Goal: Task Accomplishment & Management: Manage account settings

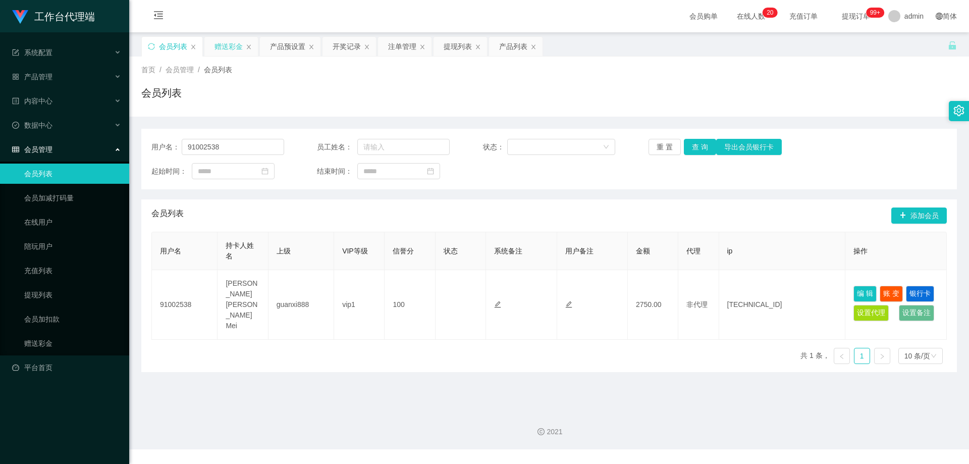
click at [231, 41] on div "赠送彩金" at bounding box center [228, 46] width 28 height 19
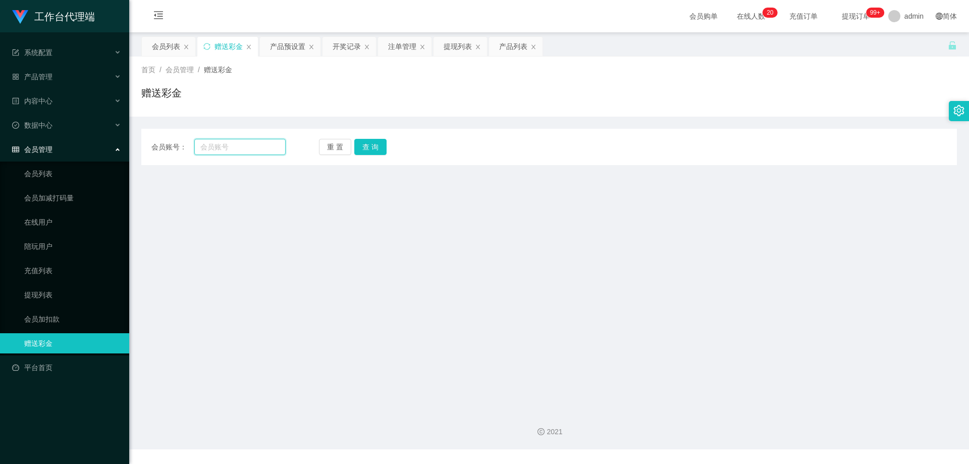
click at [228, 150] on input "text" at bounding box center [239, 147] width 91 height 16
click at [369, 145] on button "查 询" at bounding box center [370, 147] width 32 height 16
click at [283, 45] on div "产品预设置" at bounding box center [287, 46] width 35 height 19
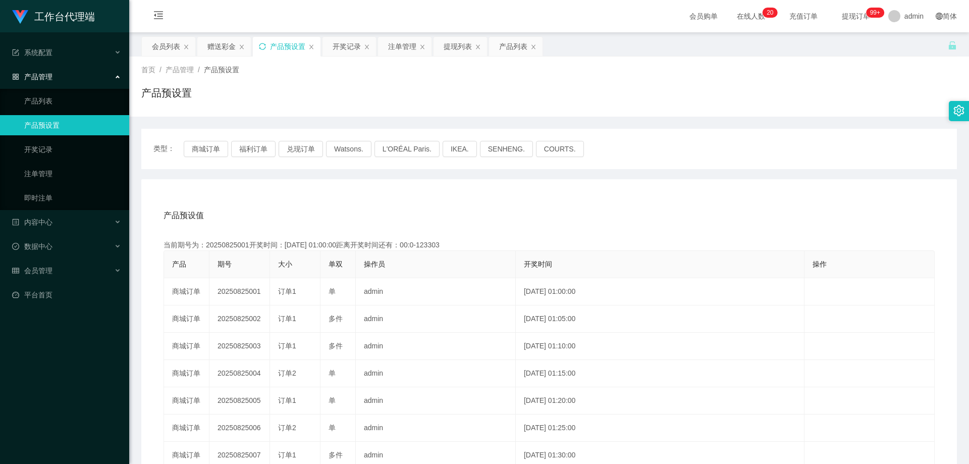
click at [263, 46] on icon "图标: sync" at bounding box center [262, 46] width 7 height 7
click at [260, 48] on icon "图标: sync" at bounding box center [262, 46] width 7 height 7
click at [262, 46] on icon "图标: sync" at bounding box center [262, 46] width 7 height 7
click at [339, 46] on div "开奖记录" at bounding box center [347, 46] width 28 height 19
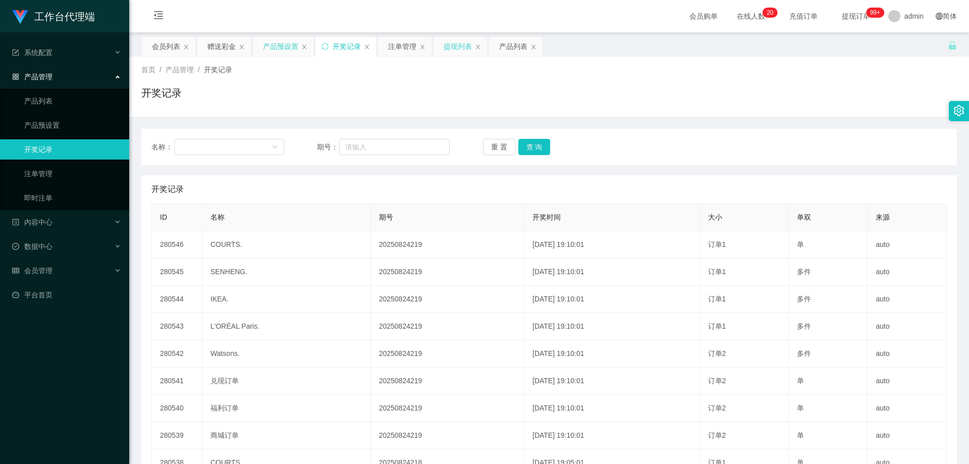
click at [448, 45] on div "提现列表" at bounding box center [458, 46] width 28 height 19
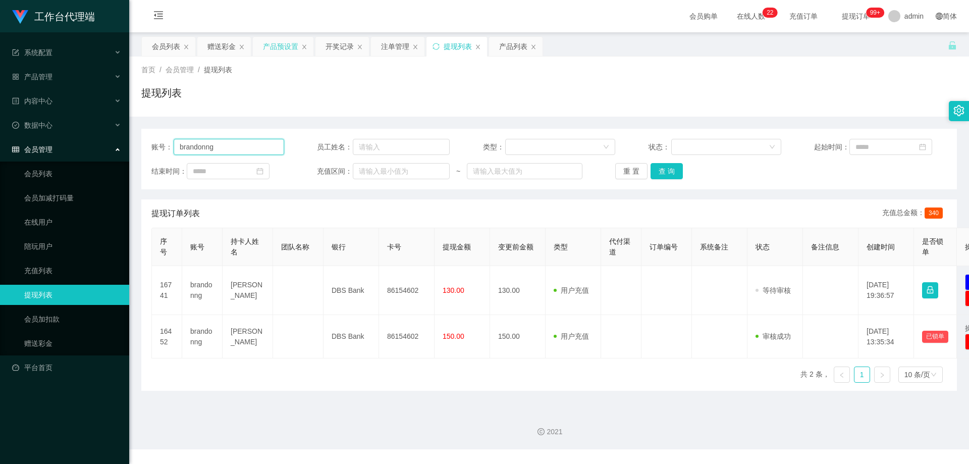
drag, startPoint x: 248, startPoint y: 141, endPoint x: 269, endPoint y: 136, distance: 22.2
click at [248, 140] on input "brandonng" at bounding box center [229, 147] width 111 height 16
drag, startPoint x: 240, startPoint y: 145, endPoint x: 149, endPoint y: 137, distance: 91.2
click at [149, 137] on div "账号： brandonng 员工姓名： 类型： 状态： 起始时间： 结束时间： 充值区间： ~ 重 置 查 询" at bounding box center [548, 159] width 815 height 61
click at [165, 49] on div "会员列表" at bounding box center [166, 46] width 28 height 19
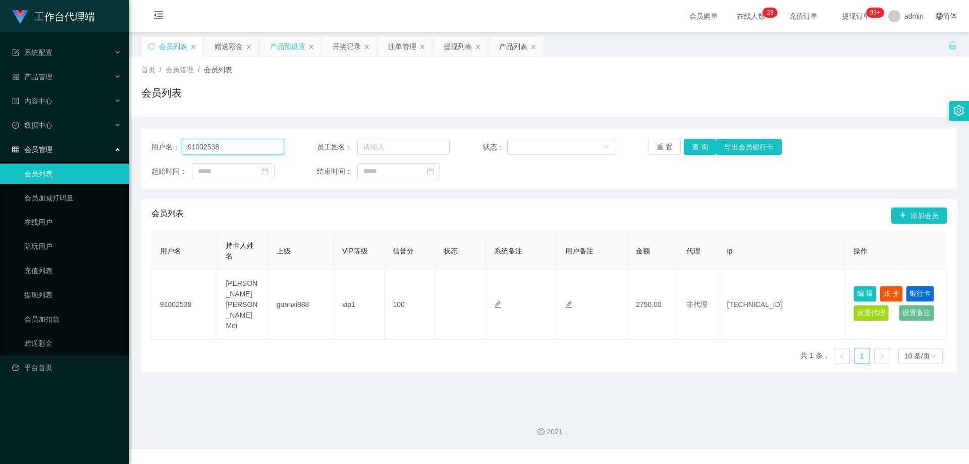
click at [232, 148] on input "91002538" at bounding box center [233, 147] width 102 height 16
click at [238, 148] on input "91002538" at bounding box center [233, 147] width 102 height 16
click at [697, 151] on button "查 询" at bounding box center [700, 147] width 32 height 16
drag, startPoint x: 251, startPoint y: 147, endPoint x: 176, endPoint y: 144, distance: 75.3
click at [145, 145] on div "用户名： 91002538 员工姓名： 状态： 重 置 查 询 导出会员银行卡 起始时间： 结束时间：" at bounding box center [548, 159] width 815 height 61
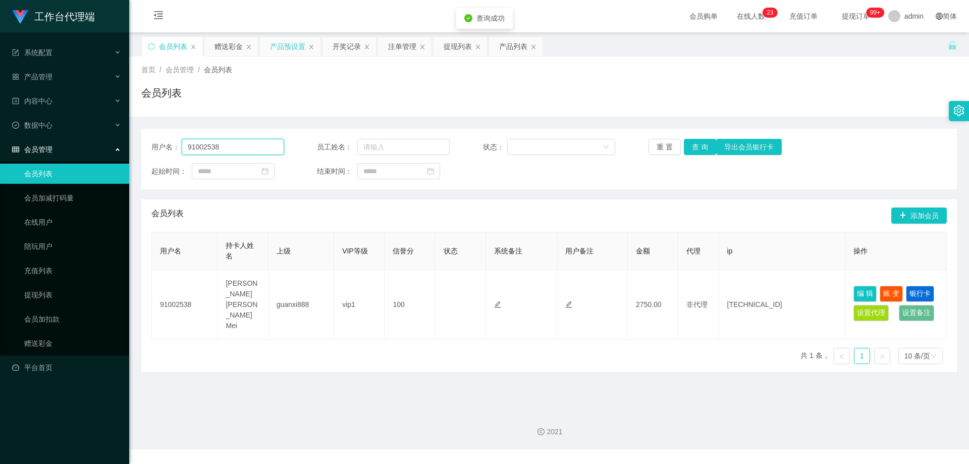
paste input "brandonng"
type input "brandonng"
click at [693, 148] on button "查 询" at bounding box center [700, 147] width 32 height 16
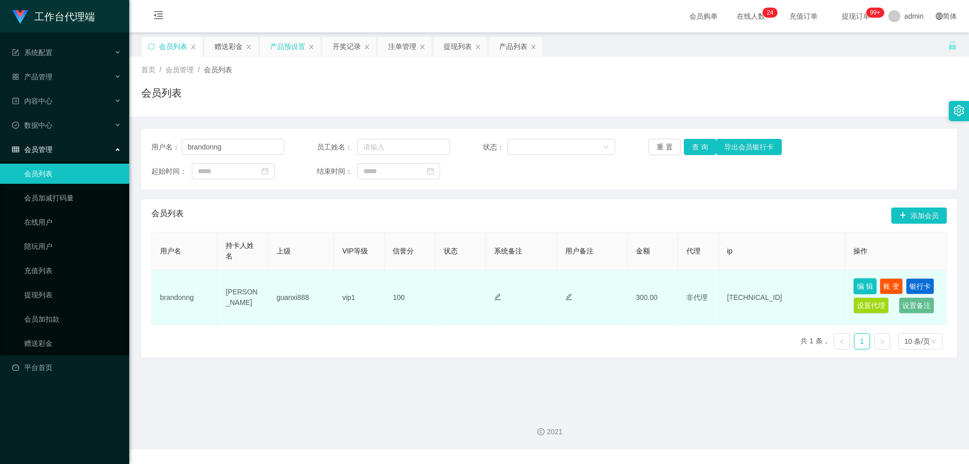
click at [867, 287] on button "编 辑" at bounding box center [864, 286] width 23 height 16
type input "brandonng"
type input "[PERSON_NAME]"
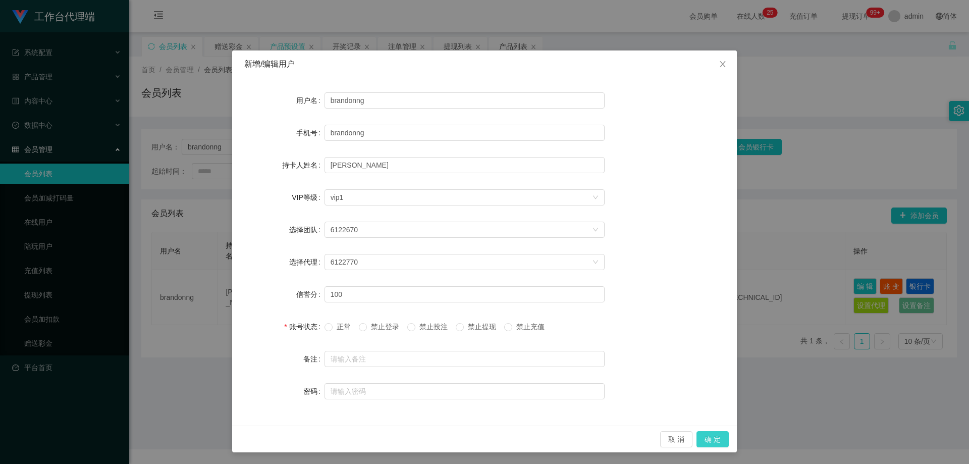
click at [712, 441] on button "确 定" at bounding box center [712, 439] width 32 height 16
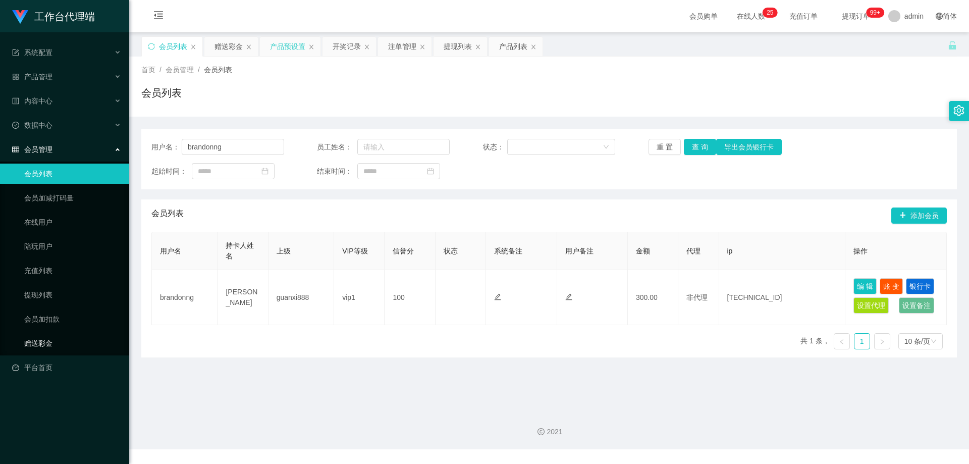
click at [56, 340] on link "赠送彩金" at bounding box center [72, 343] width 97 height 20
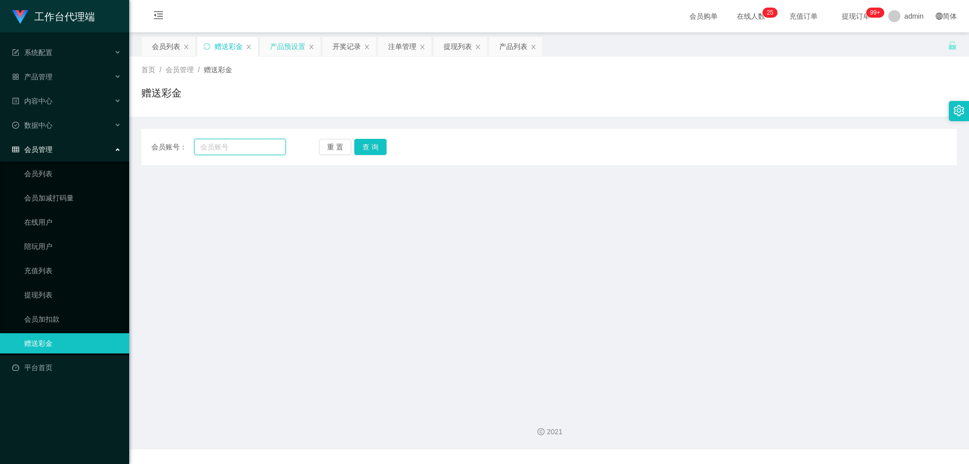
click at [233, 152] on input "text" at bounding box center [239, 147] width 91 height 16
paste input "brandonng"
type input "brandonng"
click at [371, 146] on button "查 询" at bounding box center [370, 147] width 32 height 16
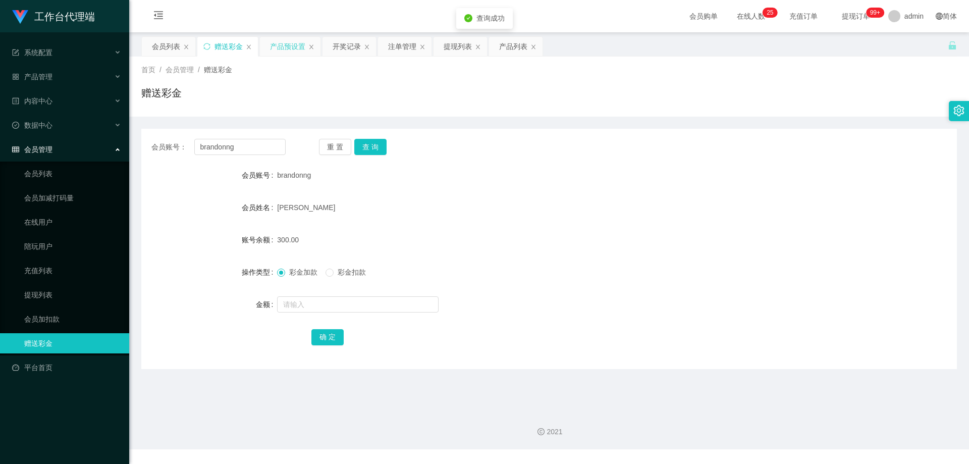
drag, startPoint x: 298, startPoint y: 244, endPoint x: 270, endPoint y: 239, distance: 28.6
click at [270, 239] on div "账号余额 300.00" at bounding box center [548, 240] width 815 height 20
click at [273, 236] on label "账号余额" at bounding box center [259, 240] width 35 height 8
drag, startPoint x: 302, startPoint y: 245, endPoint x: 265, endPoint y: 242, distance: 36.4
click at [265, 242] on div "账号余额 300.00" at bounding box center [548, 240] width 815 height 20
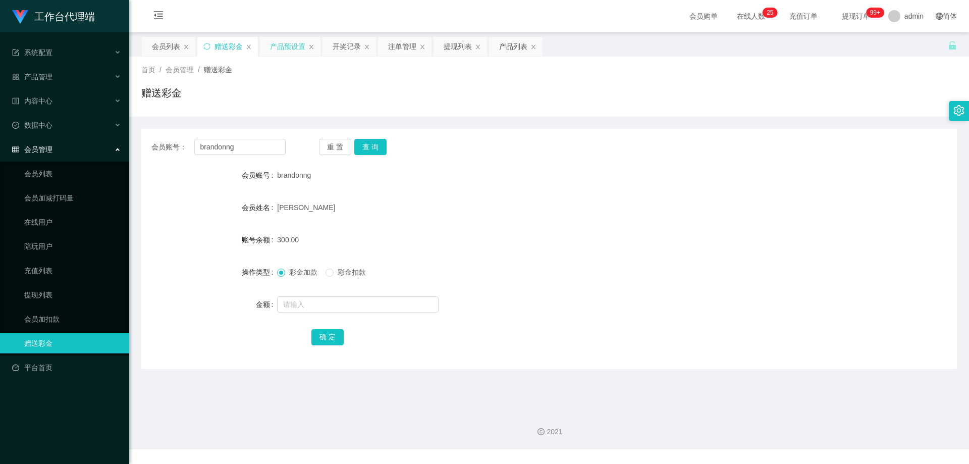
click at [373, 238] on div "300.00" at bounding box center [515, 240] width 476 height 20
drag, startPoint x: 303, startPoint y: 238, endPoint x: 269, endPoint y: 237, distance: 33.3
click at [269, 237] on div "账号余额 300.00" at bounding box center [548, 240] width 815 height 20
click at [370, 239] on div "300.00" at bounding box center [515, 240] width 476 height 20
click at [373, 238] on div "300.00" at bounding box center [515, 240] width 476 height 20
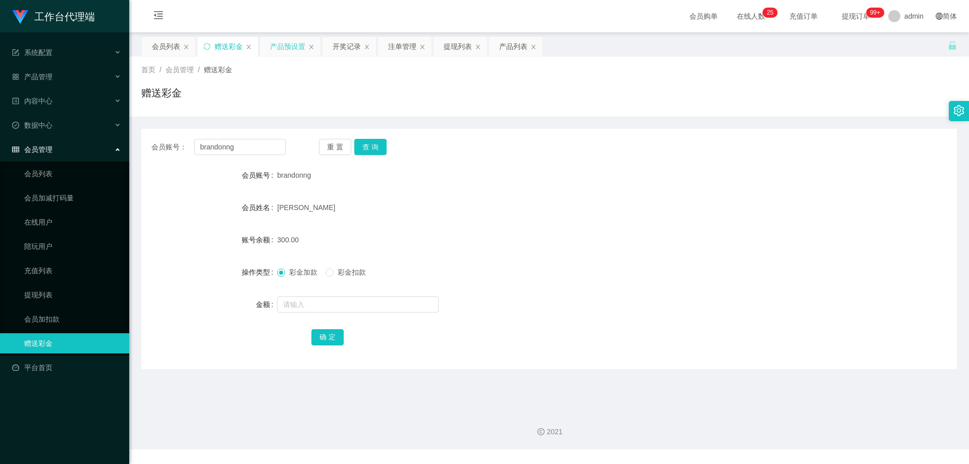
drag, startPoint x: 276, startPoint y: 237, endPoint x: 312, endPoint y: 238, distance: 36.3
click at [308, 238] on div "账号余额 300.00" at bounding box center [548, 240] width 815 height 20
click at [347, 233] on div "300.00" at bounding box center [515, 240] width 476 height 20
drag, startPoint x: 277, startPoint y: 238, endPoint x: 297, endPoint y: 237, distance: 19.7
click at [297, 238] on div "300.00" at bounding box center [515, 240] width 476 height 20
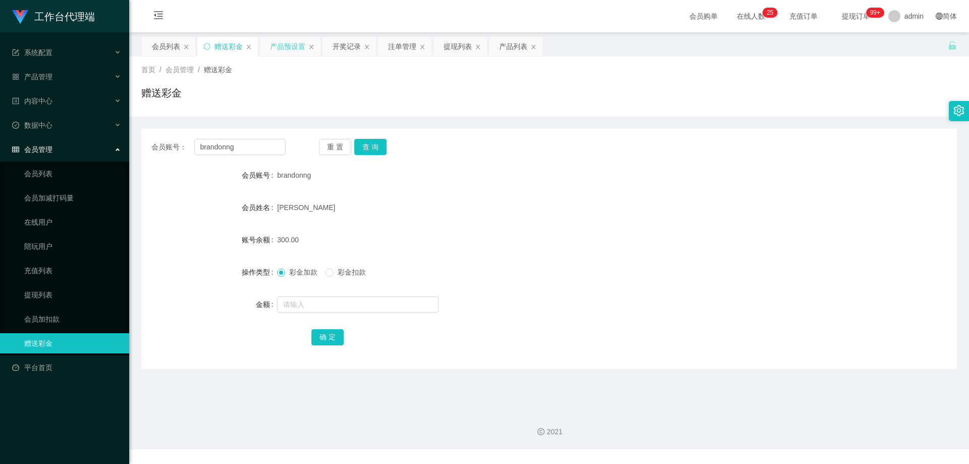
click at [282, 238] on span "300.00" at bounding box center [288, 240] width 22 height 8
click at [848, 13] on span "提现订单 99+" at bounding box center [856, 16] width 38 height 7
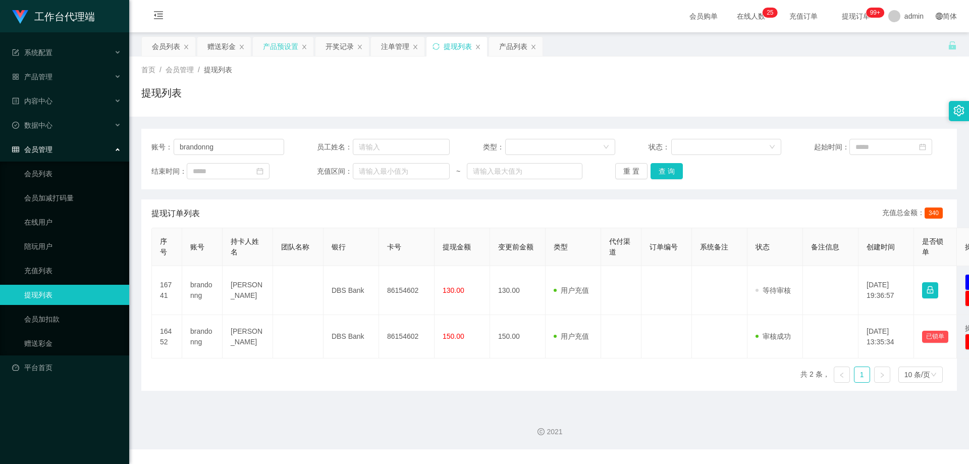
click at [837, 19] on span "提现订单 99+" at bounding box center [856, 16] width 38 height 7
click at [231, 146] on input "brandonng" at bounding box center [229, 147] width 111 height 16
click at [664, 174] on button "查 询" at bounding box center [666, 171] width 32 height 16
click at [666, 172] on button "查 询" at bounding box center [666, 171] width 32 height 16
click at [626, 100] on div "提现列表" at bounding box center [548, 96] width 815 height 23
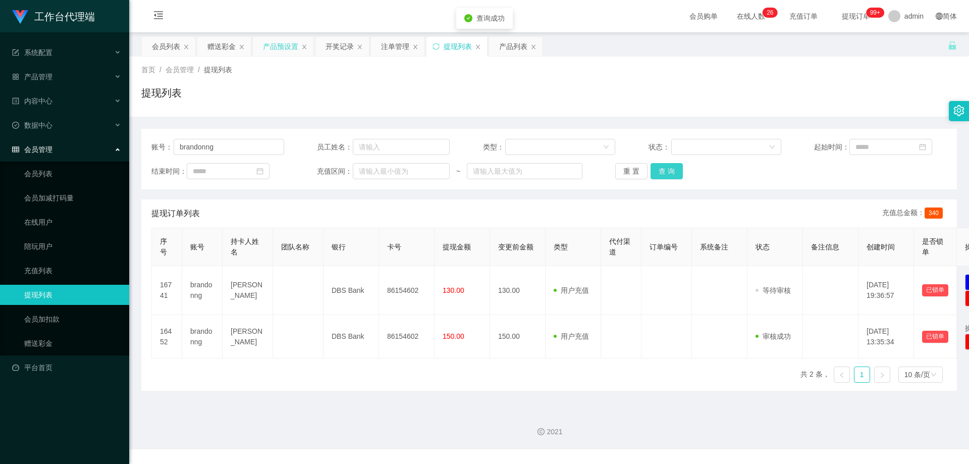
click at [658, 175] on button "查 询" at bounding box center [666, 171] width 32 height 16
click at [53, 172] on link "会员列表" at bounding box center [72, 173] width 97 height 20
